Goal: Obtain resource: Download file/media

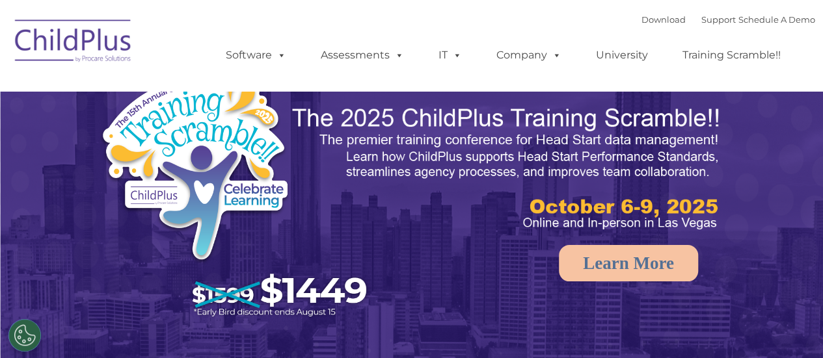
select select "MEDIUM"
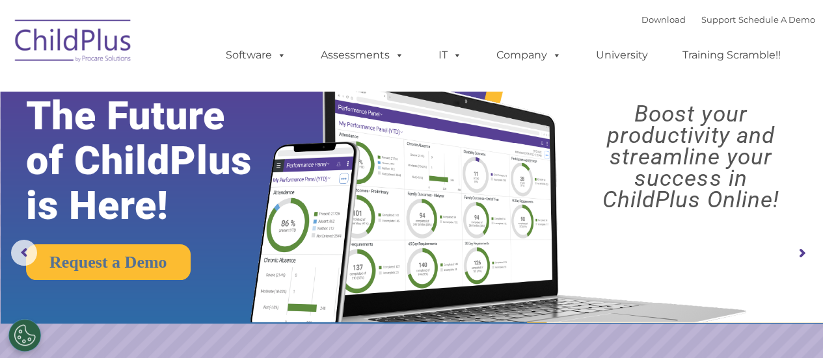
click at [77, 45] on img at bounding box center [73, 42] width 130 height 65
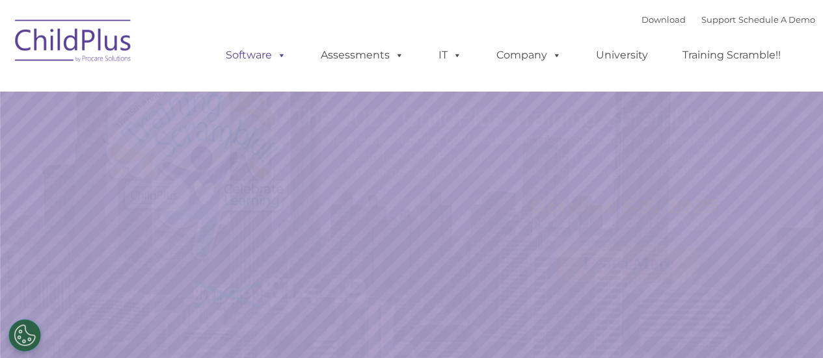
select select "MEDIUM"
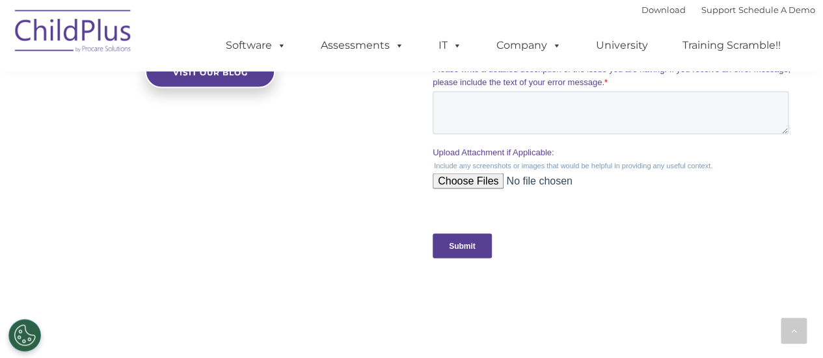
scroll to position [1587, 0]
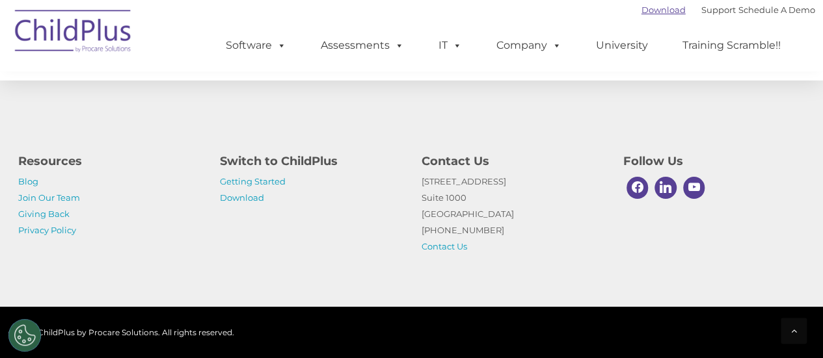
click at [649, 10] on link "Download" at bounding box center [663, 10] width 44 height 10
